Goal: Information Seeking & Learning: Learn about a topic

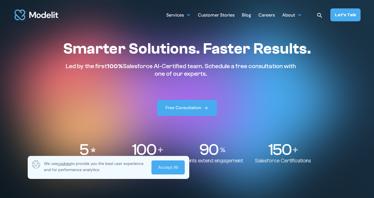
click at [273, 19] on div "Careers" at bounding box center [266, 15] width 17 height 11
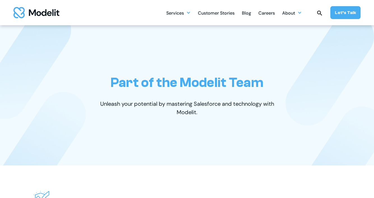
click at [268, 15] on div "Careers" at bounding box center [266, 13] width 17 height 11
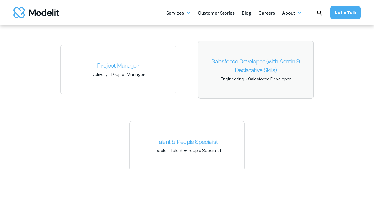
scroll to position [865, 0]
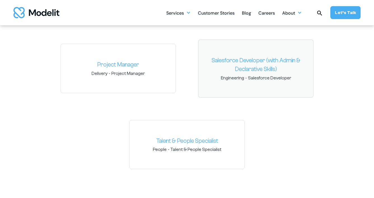
click at [245, 70] on link "Salesforce Developer (with Admin & Declarative Skills)" at bounding box center [256, 65] width 106 height 18
